Goal: Task Accomplishment & Management: Complete application form

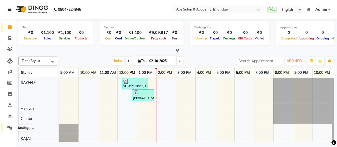
click at [7, 128] on span at bounding box center [9, 128] width 9 height 6
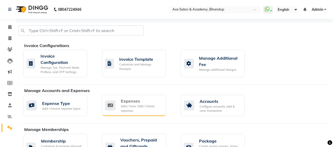
click at [113, 104] on icon at bounding box center [110, 106] width 11 height 10
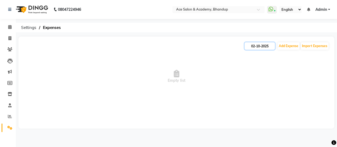
click at [254, 47] on input "02-10-2025" at bounding box center [259, 45] width 30 height 7
select select "10"
select select "2025"
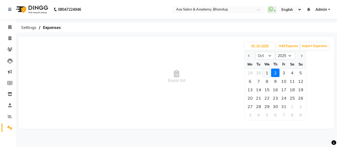
click at [267, 70] on div "1" at bounding box center [267, 73] width 8 height 8
type input "01-10-2025"
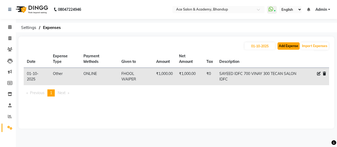
click at [284, 48] on button "Add Expense" at bounding box center [288, 45] width 22 height 7
select select "1"
select select "4752"
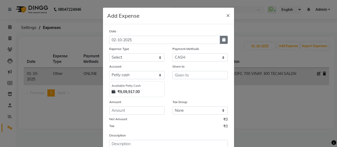
click at [225, 38] on button "button" at bounding box center [224, 40] width 8 height 8
select select "10"
select select "2025"
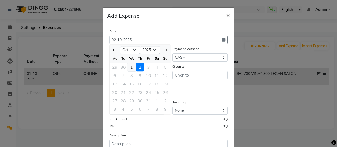
click at [132, 67] on div "1" at bounding box center [131, 67] width 8 height 8
type input "01-10-2025"
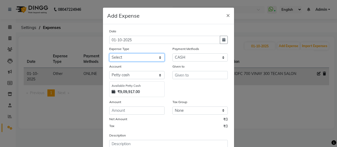
click at [142, 57] on select "Select Advance Salary Bank charges beuty hub Fuel Loan Repayment Maintenance Ma…" at bounding box center [136, 57] width 55 height 8
select select "15353"
click at [109, 53] on select "Select Advance Salary Bank charges beuty hub Fuel Loan Repayment Maintenance Ma…" at bounding box center [136, 57] width 55 height 8
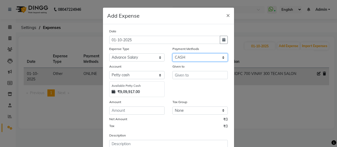
click at [180, 57] on select "Select ONLINE Prepaid CARD GPay CASH" at bounding box center [199, 57] width 55 height 8
select select "3"
click at [172, 53] on select "Select ONLINE Prepaid CARD GPay CASH" at bounding box center [199, 57] width 55 height 8
select select "4753"
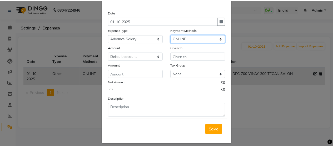
scroll to position [23, 0]
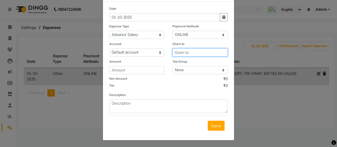
click at [189, 53] on input "text" at bounding box center [199, 52] width 55 height 8
click at [194, 60] on button "V inayak" at bounding box center [194, 63] width 42 height 8
type input "Vinayak"
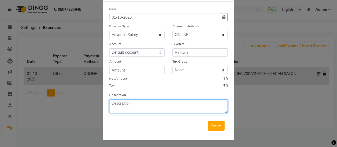
click at [153, 102] on textarea at bounding box center [168, 106] width 118 height 14
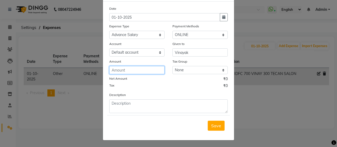
click at [148, 70] on input "number" at bounding box center [136, 70] width 55 height 8
type input "4000"
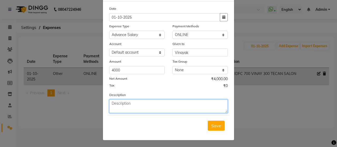
click at [162, 109] on textarea at bounding box center [168, 106] width 118 height 14
type textarea "IDFC TRANFER"
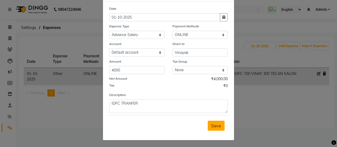
click at [215, 123] on span "Save" at bounding box center [216, 125] width 10 height 5
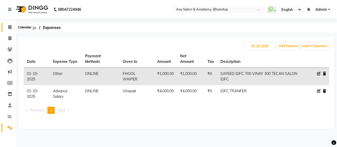
click at [12, 24] on link "Calendar" at bounding box center [8, 27] width 13 height 9
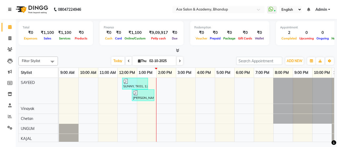
click at [12, 10] on link at bounding box center [10, 9] width 5 height 15
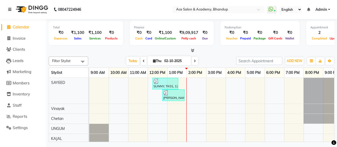
click at [12, 10] on link at bounding box center [10, 9] width 5 height 15
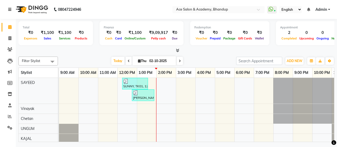
click at [12, 10] on link at bounding box center [10, 9] width 5 height 15
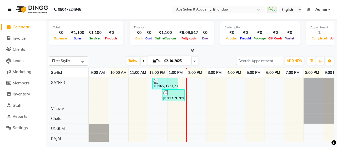
click at [12, 10] on link at bounding box center [10, 9] width 5 height 15
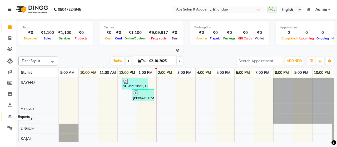
click at [9, 117] on icon at bounding box center [10, 116] width 4 height 4
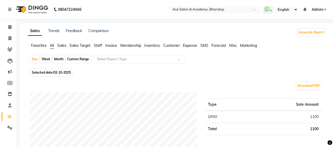
click at [55, 60] on div "Month" at bounding box center [59, 59] width 12 height 7
select select "10"
select select "2025"
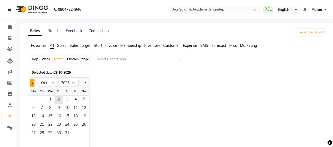
click at [33, 83] on button "Previous month" at bounding box center [32, 83] width 4 height 8
select select "9"
click at [31, 99] on span "1" at bounding box center [33, 100] width 8 height 8
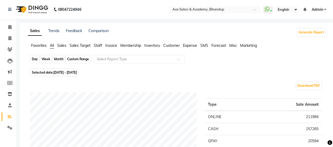
click at [56, 60] on div "Month" at bounding box center [59, 59] width 12 height 7
select select "9"
select select "2025"
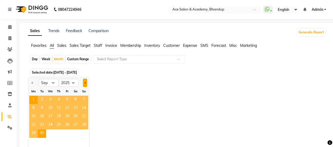
click at [84, 81] on button "Next month" at bounding box center [85, 83] width 4 height 8
select select "10"
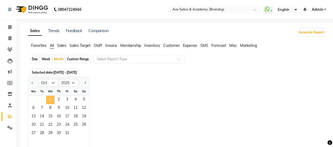
click at [49, 101] on span "1" at bounding box center [50, 100] width 8 height 8
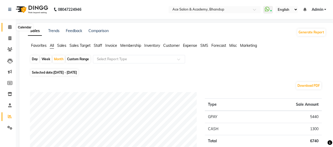
click at [13, 25] on span at bounding box center [9, 27] width 9 height 6
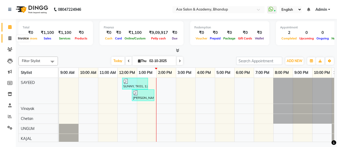
click at [8, 39] on icon at bounding box center [9, 38] width 3 height 4
select select "service"
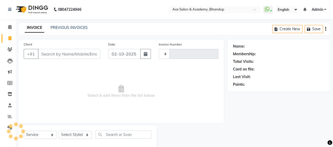
type input "1821"
select select "5800"
click at [78, 54] on input "Client" at bounding box center [69, 54] width 62 height 10
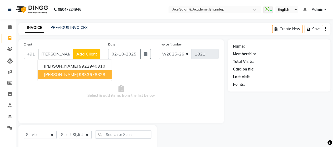
click at [79, 76] on ngb-highlight "9833678828" at bounding box center [92, 74] width 26 height 5
type input "9833678828"
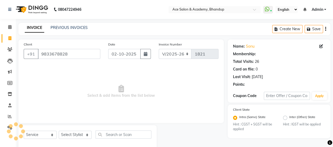
select select "1: Object"
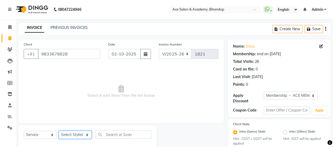
click at [82, 136] on select "Select Stylist ACE SALON Chetan KAJAL [PERSON_NAME] UNGUM [PERSON_NAME]" at bounding box center [75, 135] width 33 height 8
select select "40243"
click at [59, 131] on select "Select Stylist ACE SALON Chetan KAJAL [PERSON_NAME] UNGUM [PERSON_NAME]" at bounding box center [75, 135] width 33 height 8
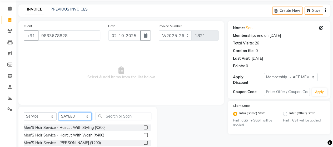
scroll to position [26, 0]
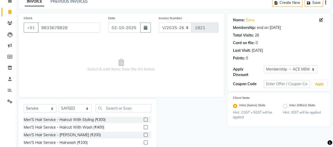
click at [144, 135] on label at bounding box center [146, 135] width 4 height 4
click at [144, 135] on input "checkbox" at bounding box center [145, 134] width 3 height 3
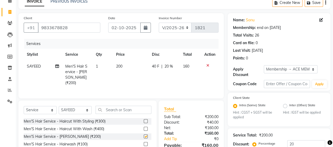
checkbox input "false"
click at [107, 109] on input "text" at bounding box center [124, 110] width 56 height 8
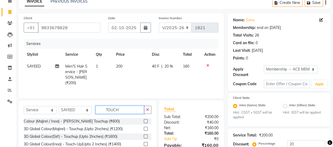
type input "TOUCH"
click at [145, 134] on label at bounding box center [146, 136] width 4 height 4
click at [145, 135] on input "checkbox" at bounding box center [145, 136] width 3 height 3
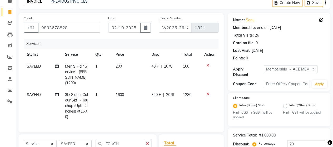
checkbox input "false"
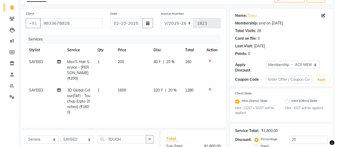
scroll to position [0, 0]
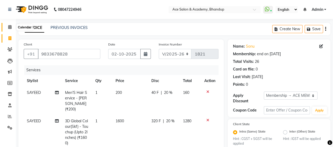
click at [11, 29] on span at bounding box center [9, 27] width 9 height 6
